Goal: Task Accomplishment & Management: Use online tool/utility

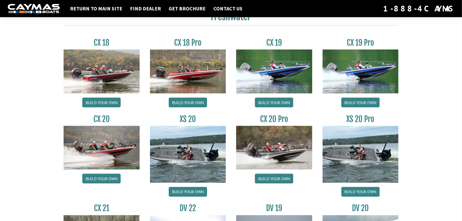
scroll to position [441, 0]
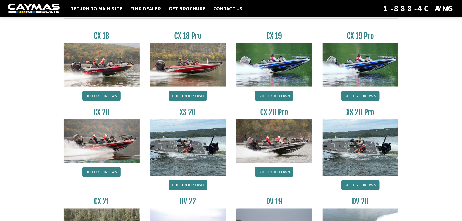
click at [282, 70] on img at bounding box center [274, 65] width 76 height 44
click at [280, 93] on link "Build your own" at bounding box center [274, 96] width 38 height 10
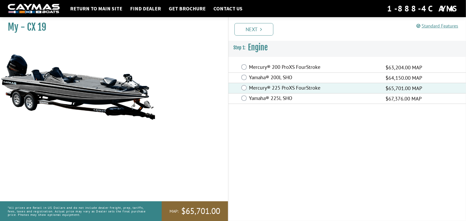
click at [263, 29] on link "Next" at bounding box center [253, 29] width 39 height 12
